Goal: Information Seeking & Learning: Learn about a topic

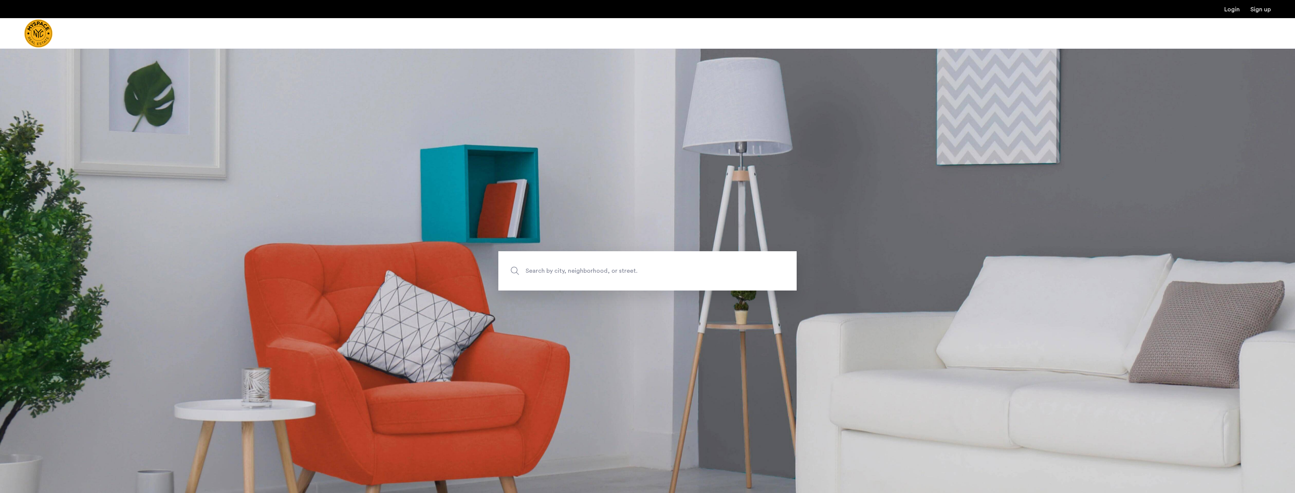
click at [575, 275] on span "Search by city, neighborhood, or street." at bounding box center [629, 271] width 209 height 10
click at [575, 275] on input "Search by city, neighborhood, or street." at bounding box center [647, 270] width 298 height 39
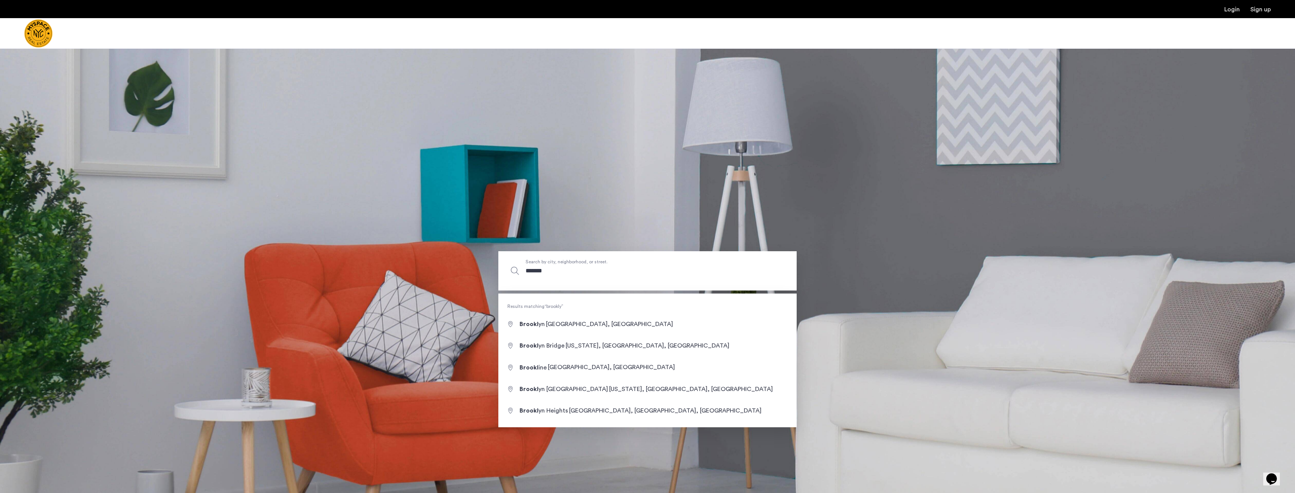
type input "********"
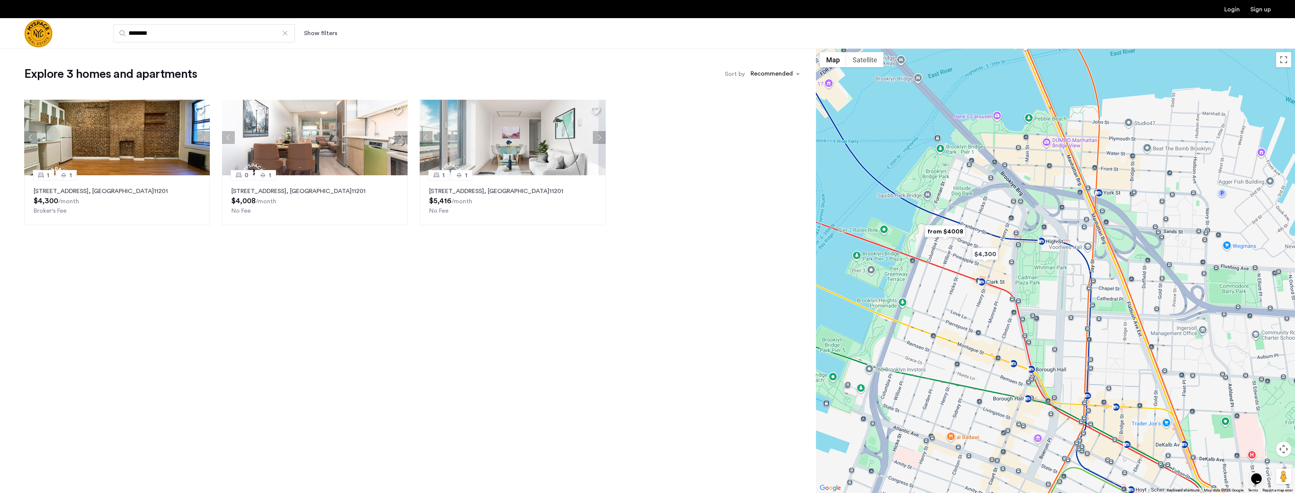
drag, startPoint x: 1008, startPoint y: 365, endPoint x: 1078, endPoint y: 330, distance: 78.6
click at [1078, 330] on div at bounding box center [1055, 270] width 479 height 445
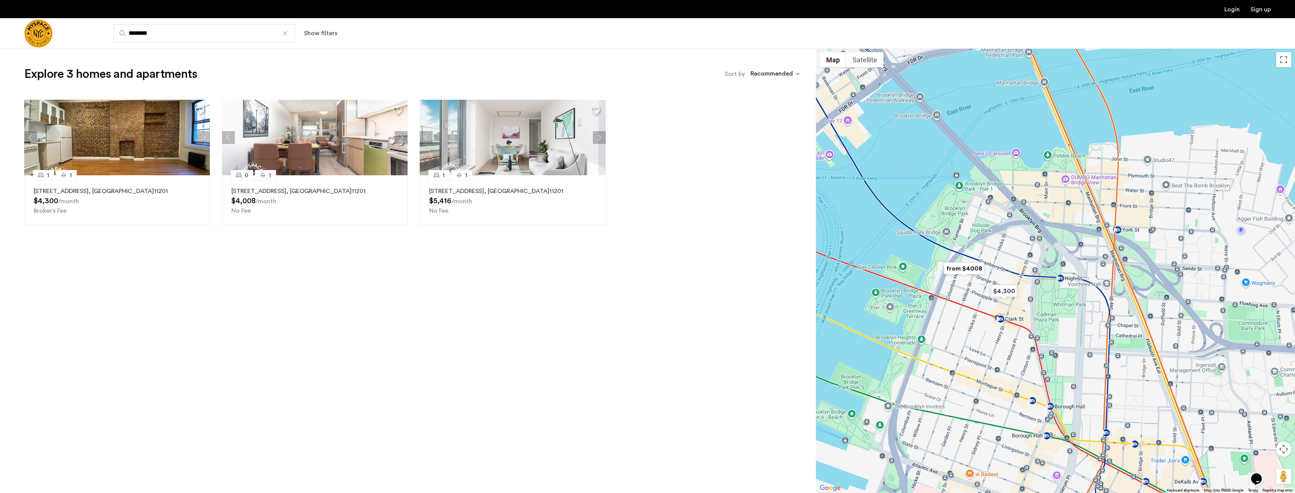
drag, startPoint x: 961, startPoint y: 256, endPoint x: 995, endPoint y: 270, distance: 36.3
click at [995, 270] on div at bounding box center [1055, 270] width 479 height 445
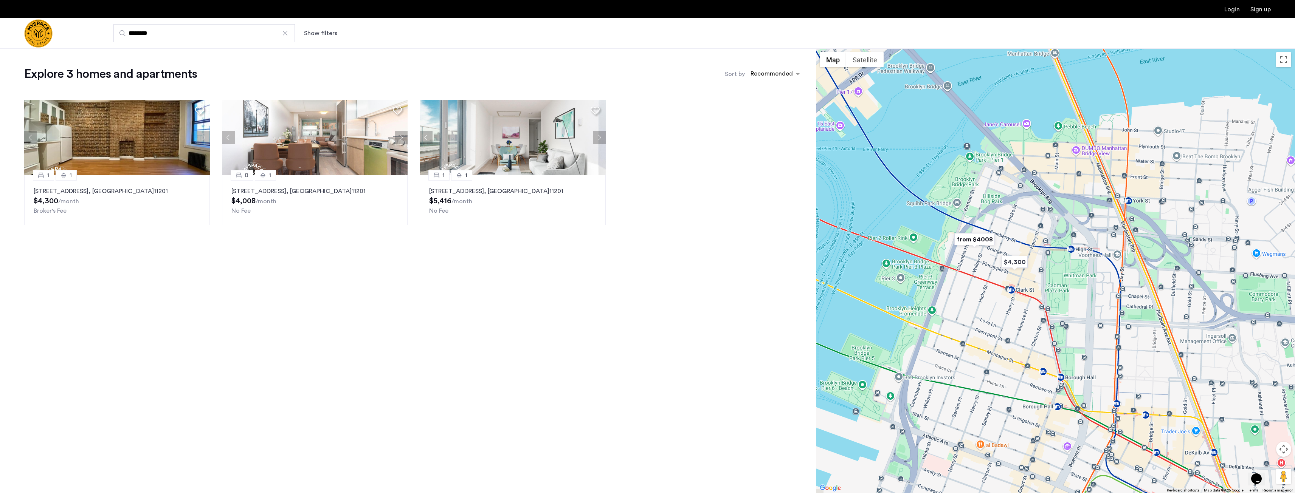
drag, startPoint x: 972, startPoint y: 289, endPoint x: 985, endPoint y: 254, distance: 37.3
click at [985, 254] on div at bounding box center [1055, 270] width 479 height 445
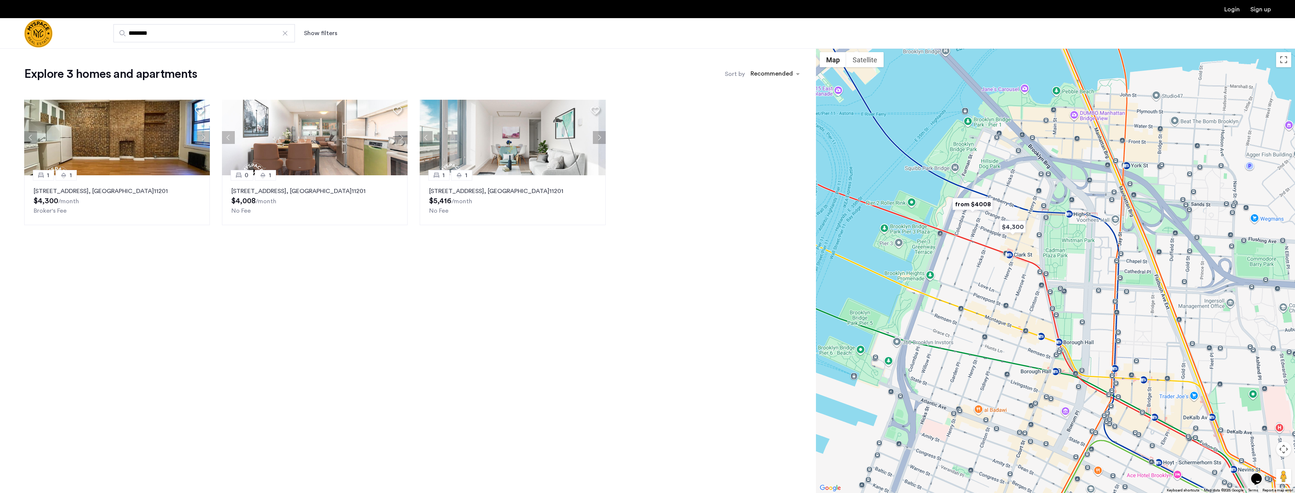
drag, startPoint x: 973, startPoint y: 299, endPoint x: 967, endPoint y: 264, distance: 35.4
click at [968, 264] on div at bounding box center [1055, 270] width 479 height 445
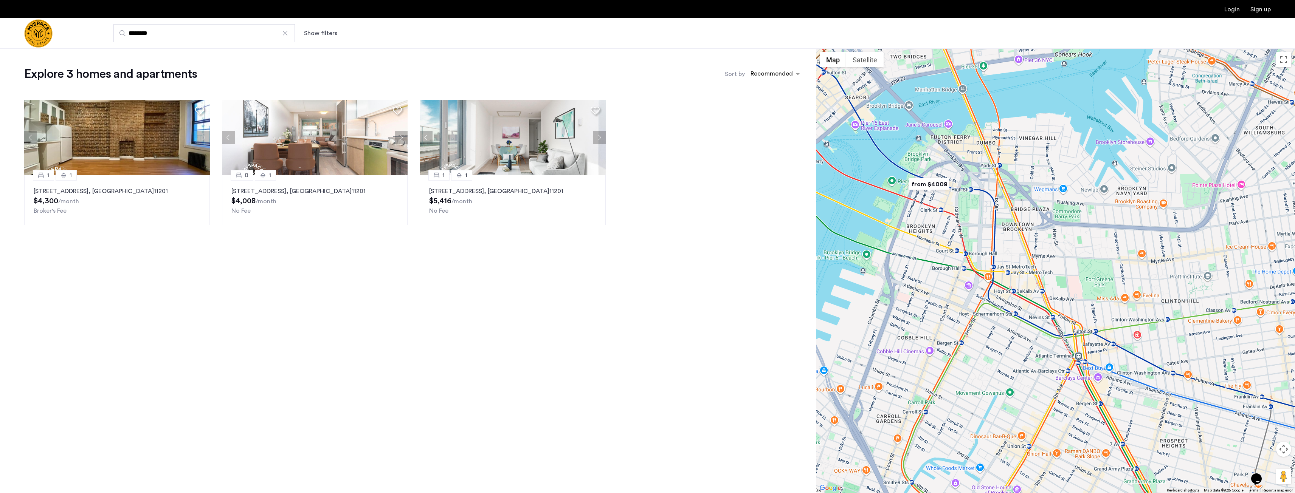
drag, startPoint x: 1136, startPoint y: 257, endPoint x: 1070, endPoint y: 222, distance: 74.8
click at [1070, 222] on div at bounding box center [1055, 270] width 479 height 445
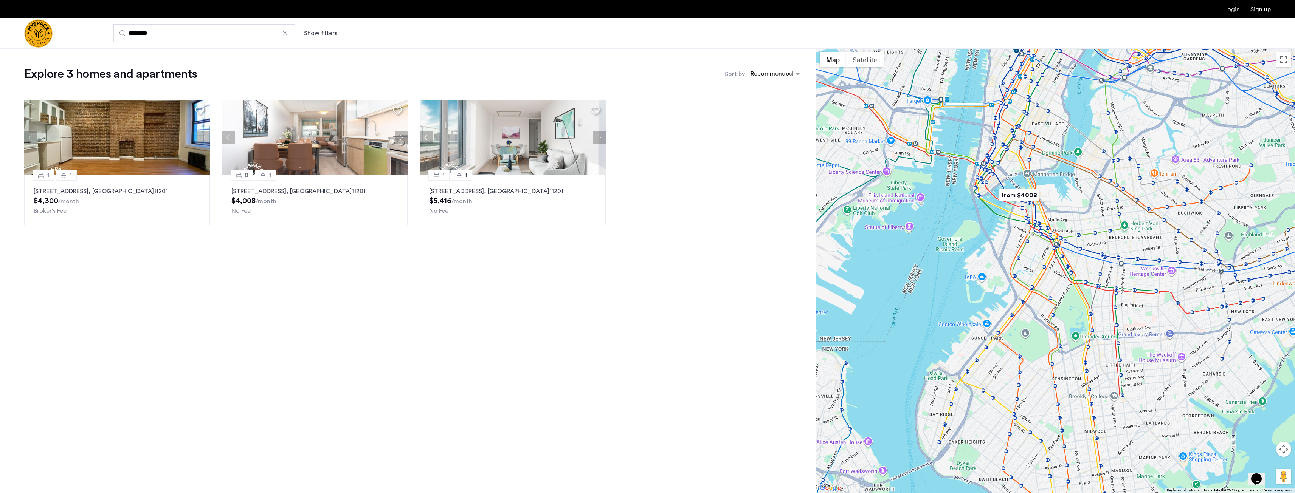
drag, startPoint x: 1101, startPoint y: 249, endPoint x: 1079, endPoint y: 231, distance: 27.9
click at [1079, 231] on div at bounding box center [1055, 270] width 479 height 445
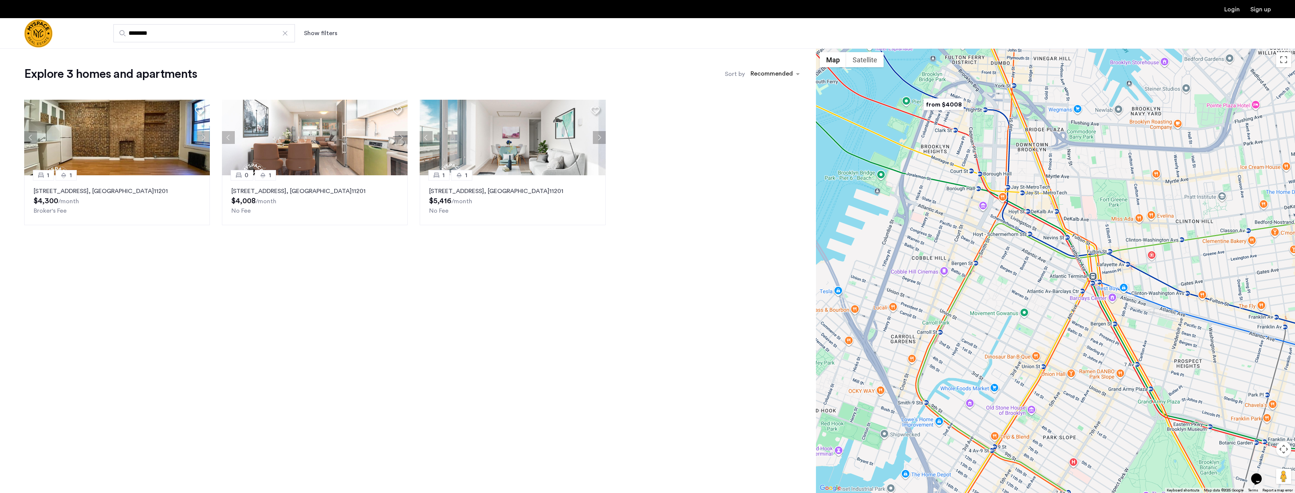
drag, startPoint x: 1058, startPoint y: 231, endPoint x: 1049, endPoint y: 230, distance: 8.3
click at [1049, 230] on div at bounding box center [1055, 270] width 479 height 445
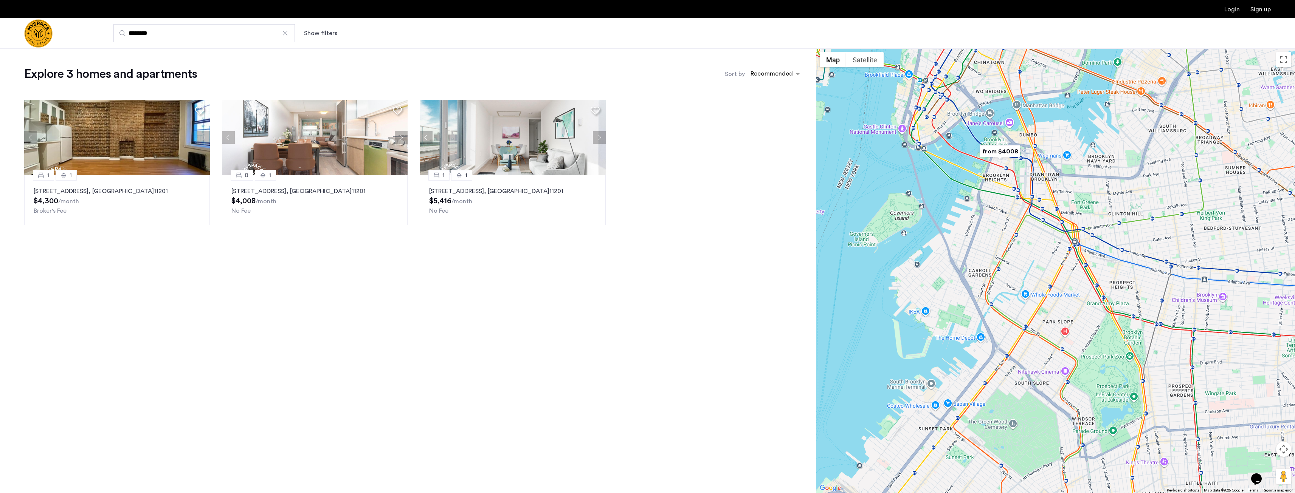
drag, startPoint x: 1045, startPoint y: 231, endPoint x: 1051, endPoint y: 221, distance: 11.4
click at [1051, 221] on div at bounding box center [1055, 270] width 479 height 445
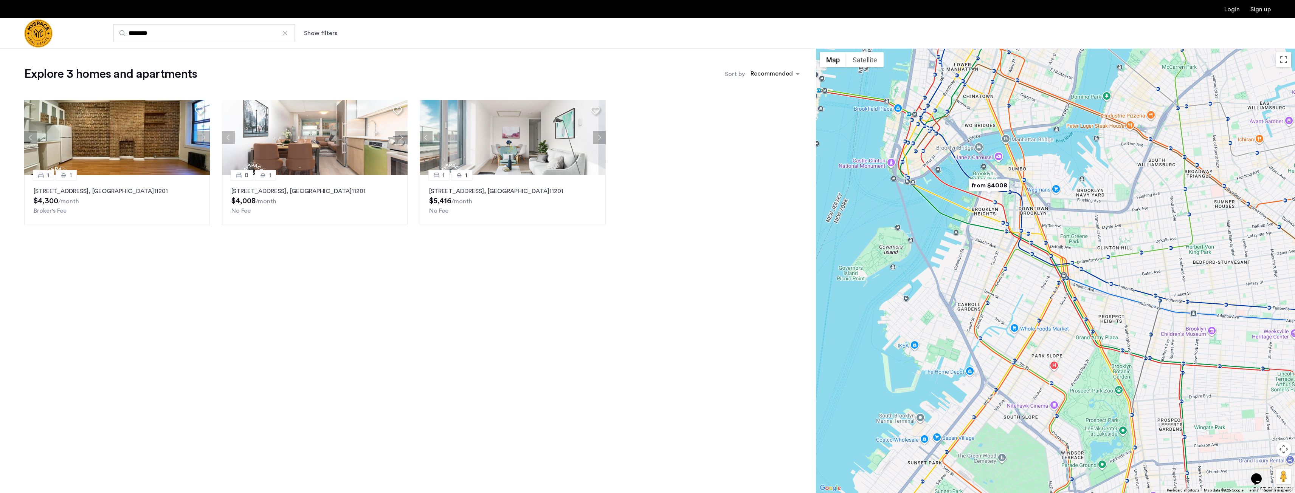
drag, startPoint x: 1001, startPoint y: 205, endPoint x: 989, endPoint y: 234, distance: 30.9
click at [989, 234] on div at bounding box center [1055, 270] width 479 height 445
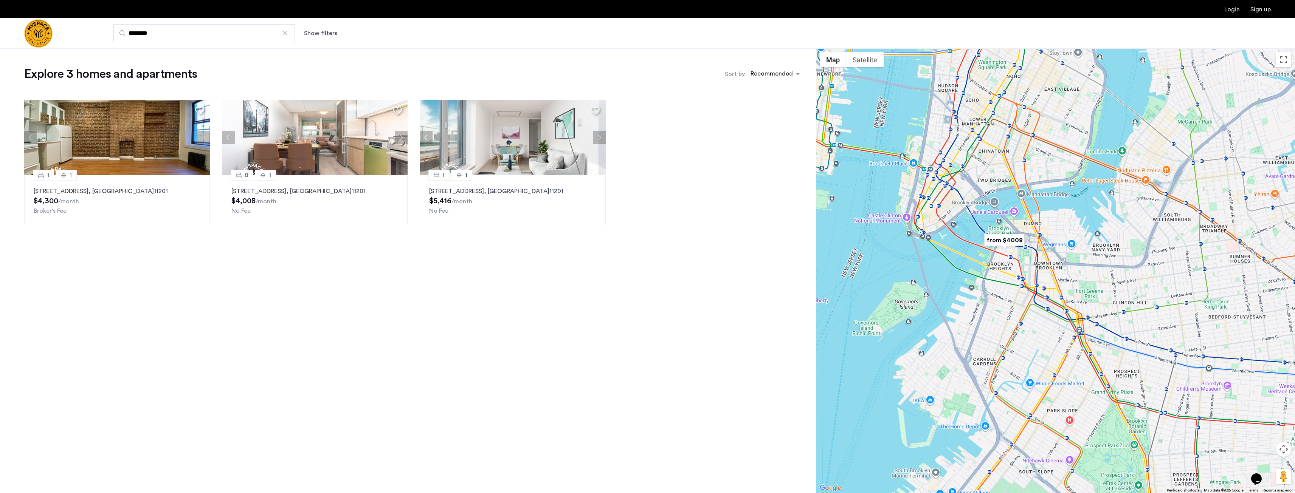
drag, startPoint x: 982, startPoint y: 158, endPoint x: 998, endPoint y: 217, distance: 61.5
click at [998, 217] on div at bounding box center [1055, 270] width 479 height 445
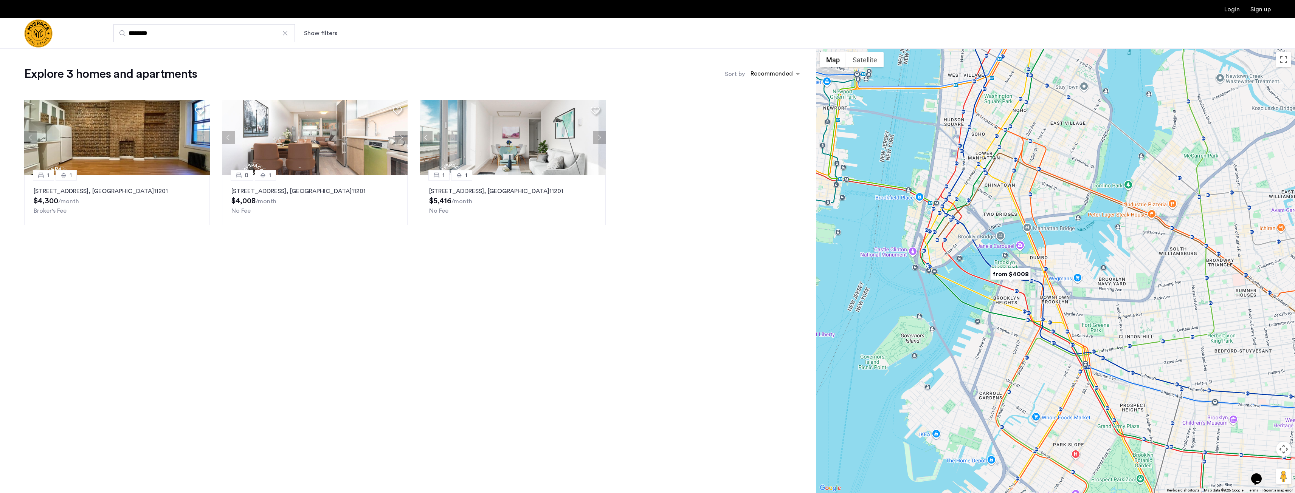
drag, startPoint x: 1006, startPoint y: 178, endPoint x: 1013, endPoint y: 220, distance: 42.3
click at [1013, 220] on div at bounding box center [1055, 270] width 479 height 445
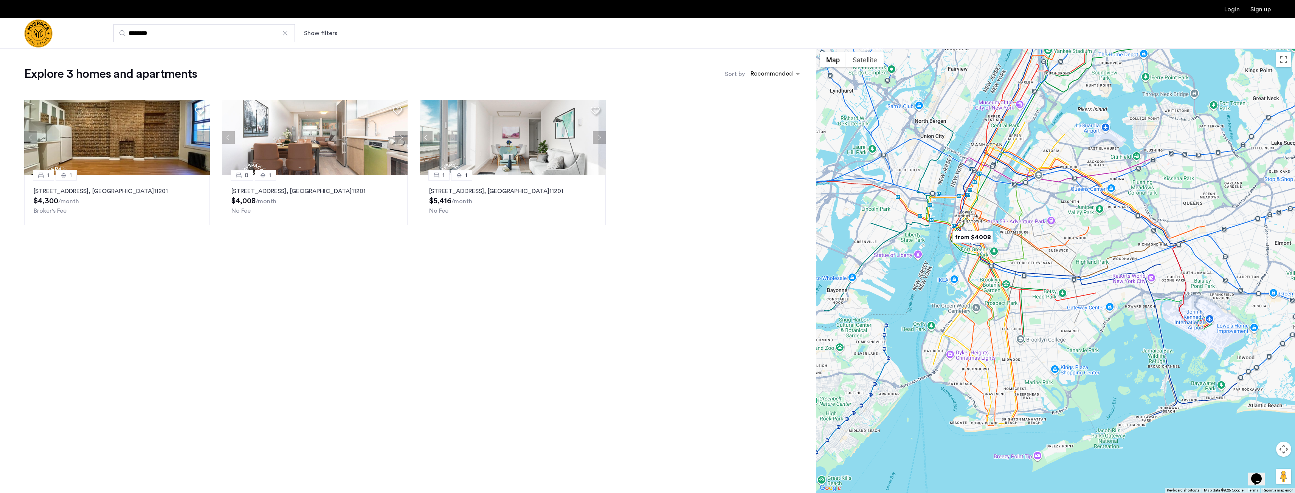
drag, startPoint x: 1030, startPoint y: 208, endPoint x: 1025, endPoint y: 240, distance: 33.3
click at [1025, 240] on div at bounding box center [1055, 270] width 479 height 445
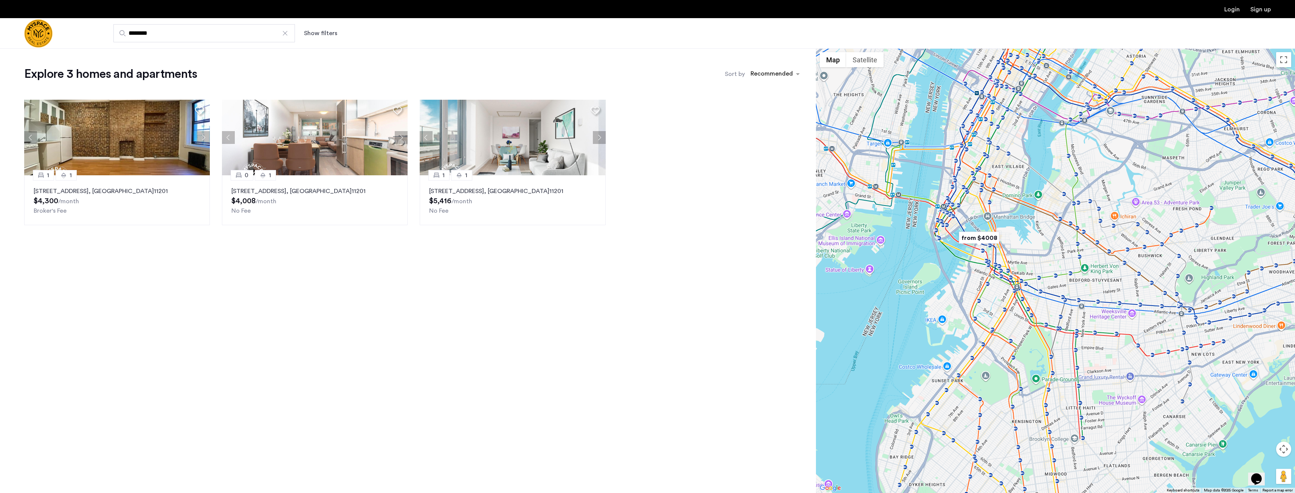
drag, startPoint x: 977, startPoint y: 253, endPoint x: 1028, endPoint y: 254, distance: 51.1
click at [1028, 254] on div at bounding box center [1055, 270] width 479 height 445
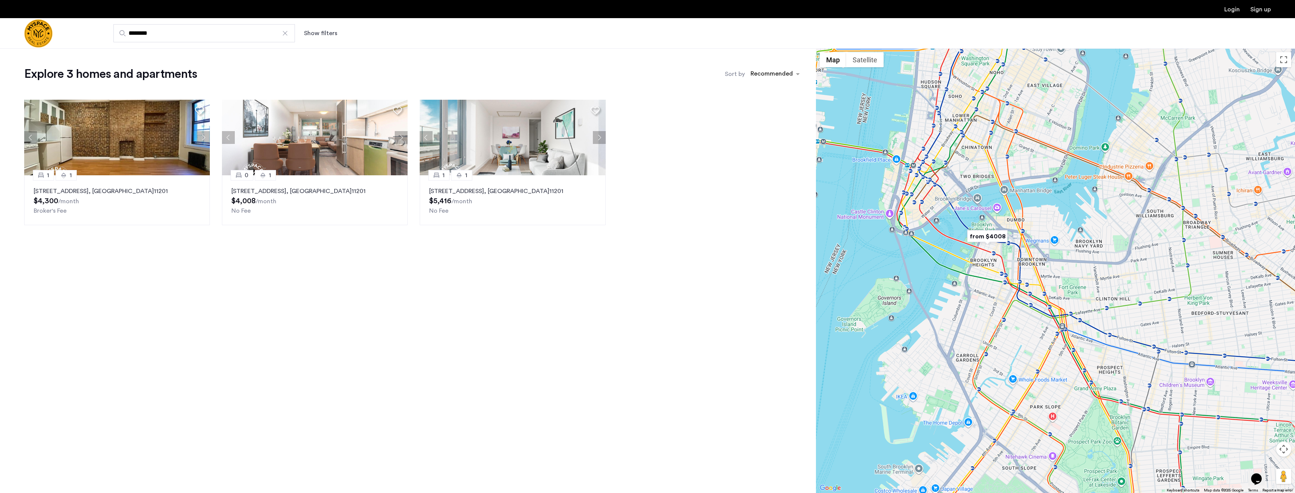
drag, startPoint x: 1077, startPoint y: 247, endPoint x: 1074, endPoint y: 262, distance: 15.5
click at [1074, 262] on div at bounding box center [1055, 270] width 479 height 445
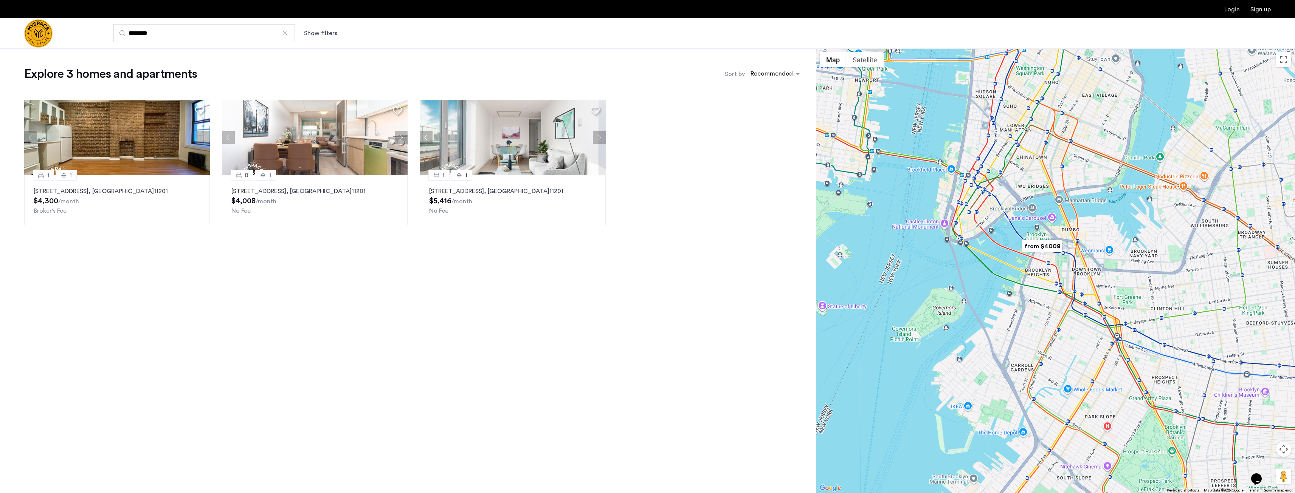
drag, startPoint x: 1026, startPoint y: 262, endPoint x: 1084, endPoint y: 273, distance: 58.4
click at [1084, 273] on div at bounding box center [1055, 270] width 479 height 445
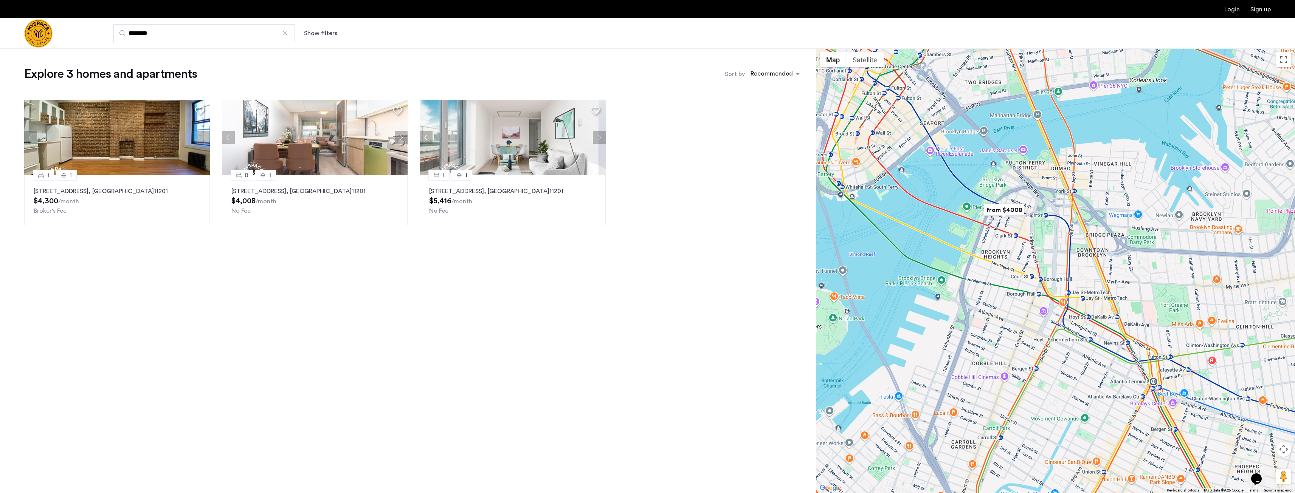
drag, startPoint x: 1031, startPoint y: 266, endPoint x: 1016, endPoint y: 239, distance: 30.8
click at [1017, 239] on div at bounding box center [1055, 270] width 479 height 445
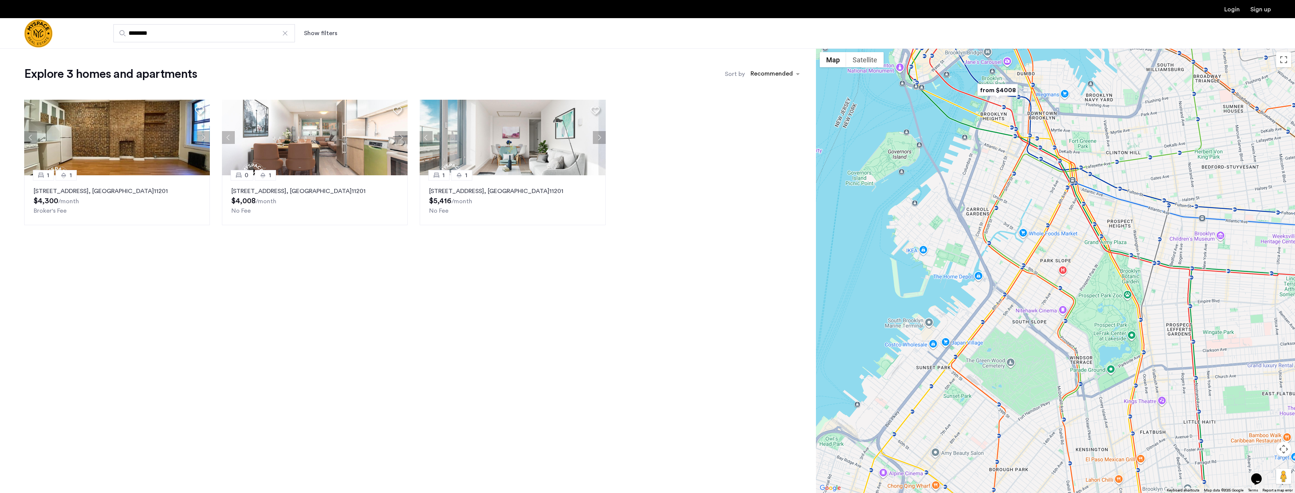
drag, startPoint x: 1139, startPoint y: 262, endPoint x: 1071, endPoint y: 227, distance: 76.1
click at [1071, 227] on div at bounding box center [1055, 270] width 479 height 445
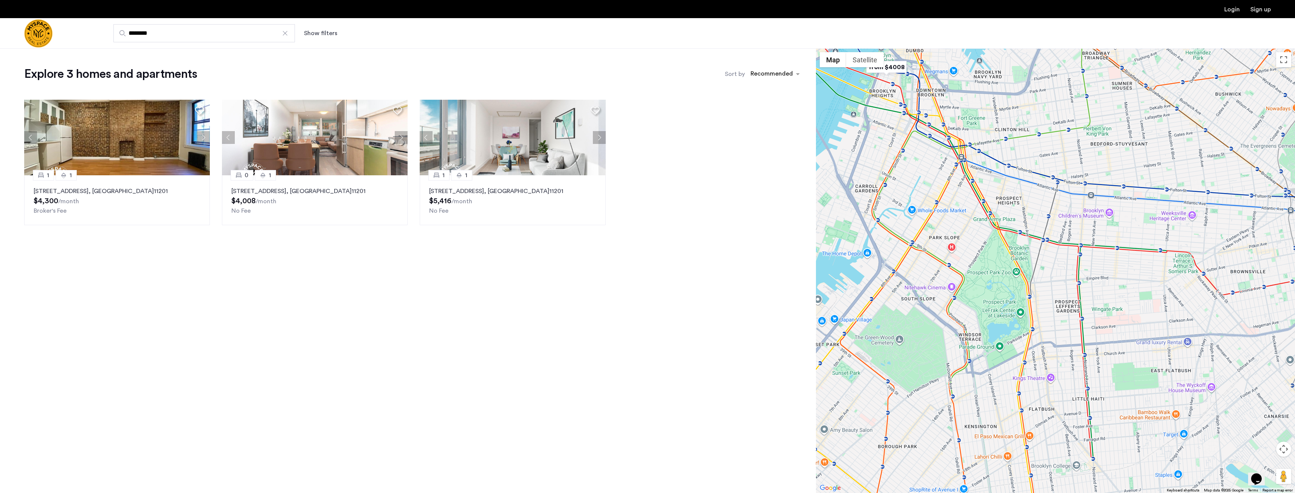
drag, startPoint x: 1064, startPoint y: 228, endPoint x: 1068, endPoint y: 266, distance: 38.1
click at [1068, 266] on div at bounding box center [1055, 270] width 479 height 445
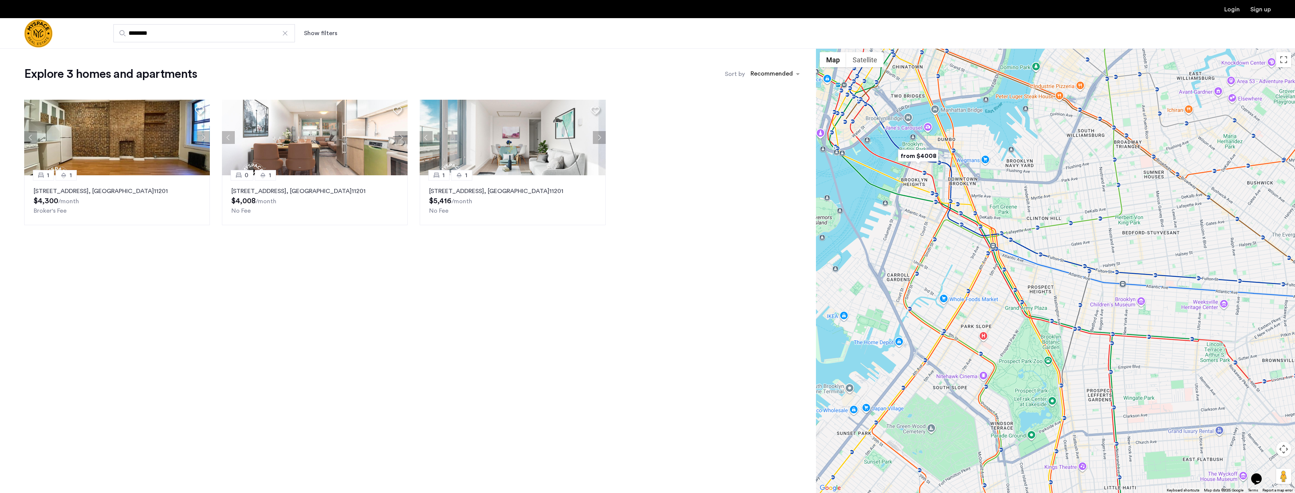
drag, startPoint x: 1007, startPoint y: 210, endPoint x: 1029, endPoint y: 237, distance: 34.7
click at [1029, 237] on div at bounding box center [1055, 270] width 479 height 445
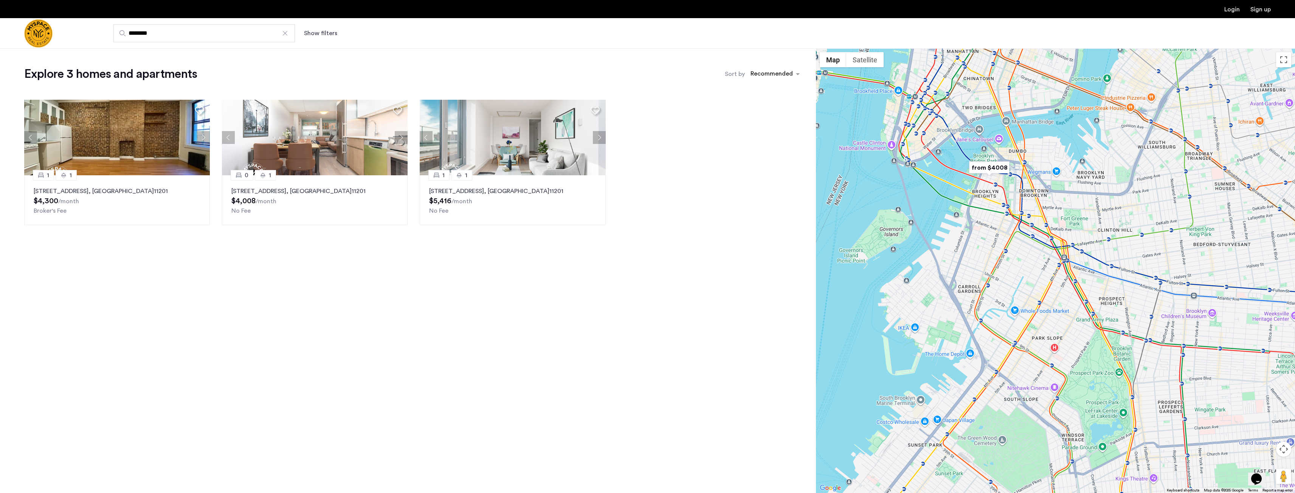
drag, startPoint x: 1002, startPoint y: 198, endPoint x: 1067, endPoint y: 211, distance: 66.1
click at [1067, 211] on div at bounding box center [1055, 270] width 479 height 445
